Goal: Task Accomplishment & Management: Use online tool/utility

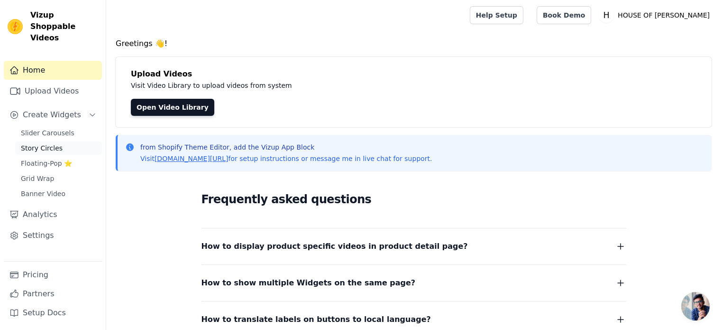
click at [58, 141] on link "Story Circles" at bounding box center [58, 147] width 87 height 13
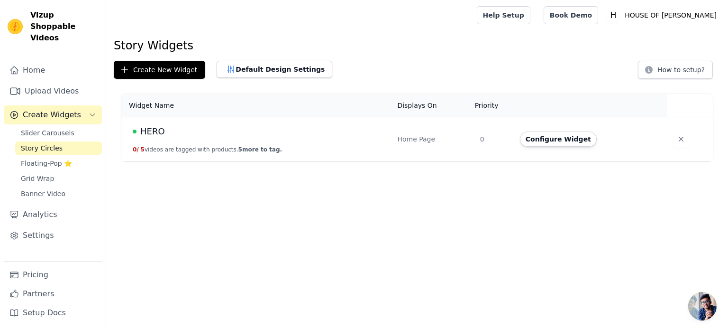
click at [149, 136] on span "HERO" at bounding box center [152, 131] width 25 height 13
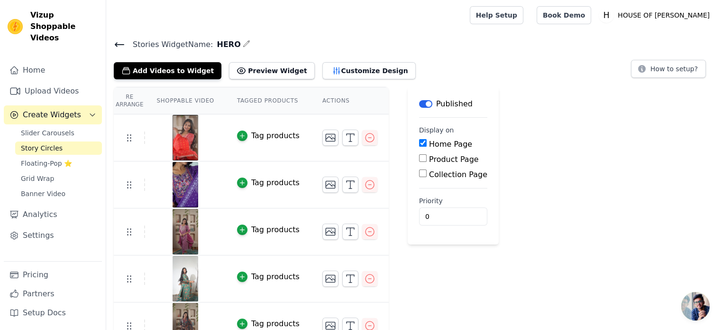
scroll to position [18, 0]
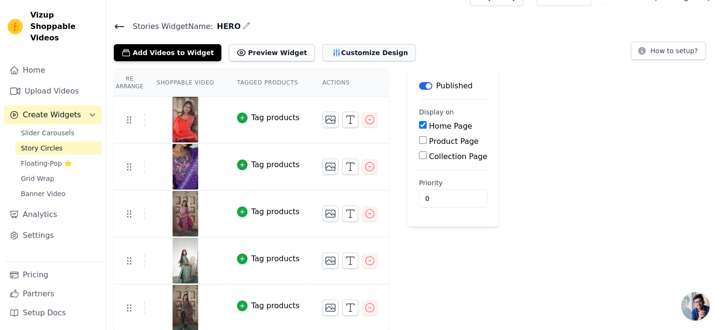
click at [343, 50] on button "Customize Design" at bounding box center [368, 52] width 93 height 17
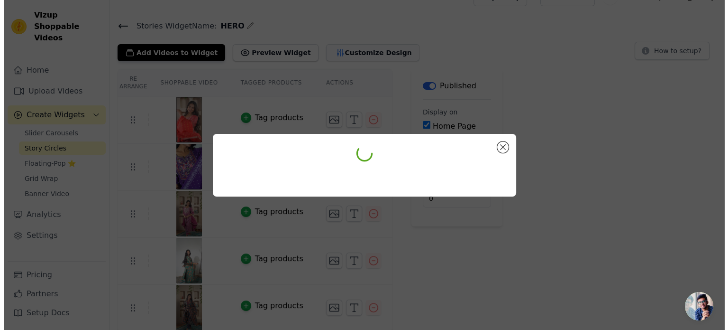
scroll to position [0, 0]
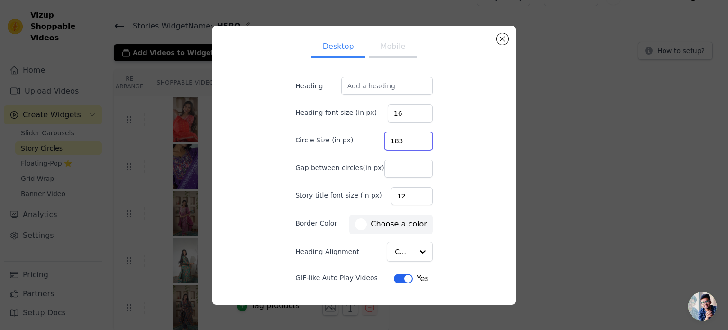
type input "183"
click at [417, 136] on input "183" at bounding box center [409, 141] width 48 height 18
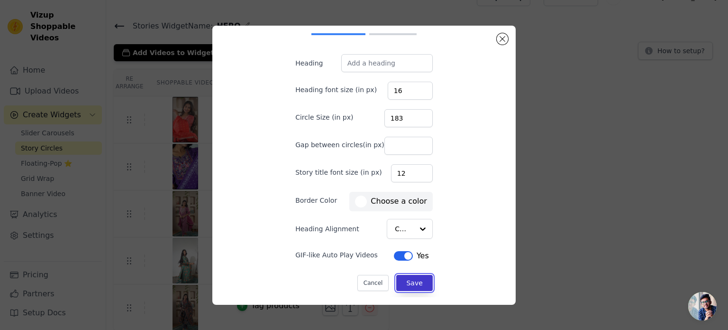
click at [410, 275] on button "Save" at bounding box center [414, 283] width 36 height 16
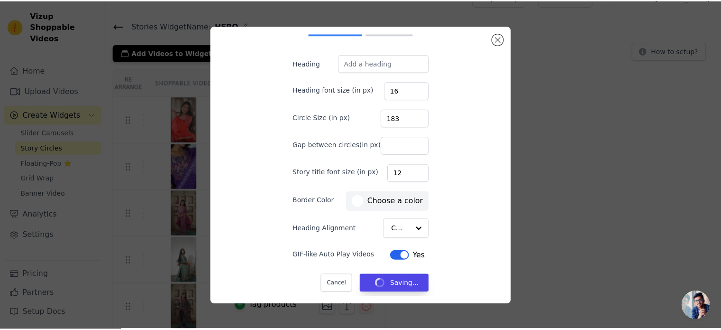
scroll to position [18, 0]
